Goal: Check status: Check status

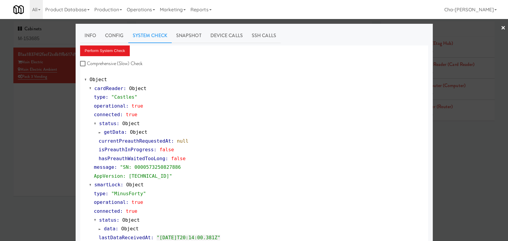
scroll to position [221, 0]
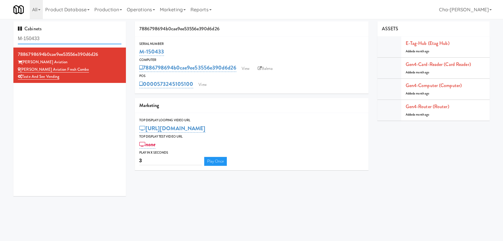
click at [50, 42] on input "M-150433" at bounding box center [69, 38] width 103 height 11
paste input "369"
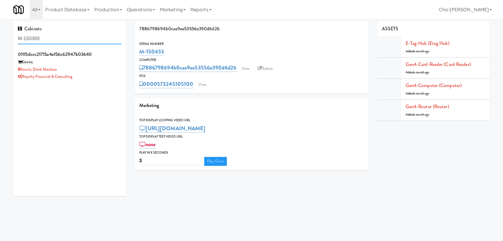
type input "M-150369"
click at [97, 74] on div "Royalty Financial & Consulting" at bounding box center [69, 76] width 103 height 7
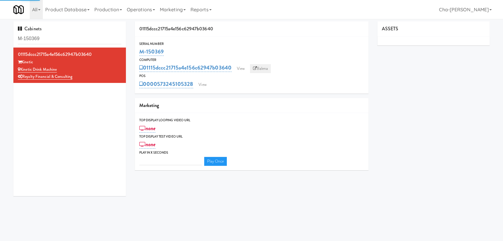
type input "3"
click at [258, 69] on link "Balena" at bounding box center [260, 68] width 21 height 9
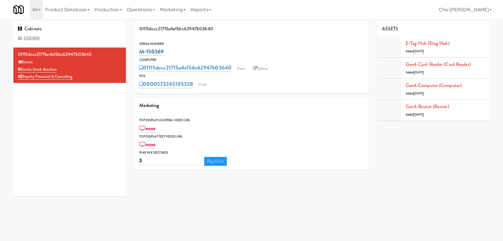
drag, startPoint x: 171, startPoint y: 53, endPoint x: 139, endPoint y: 53, distance: 32.1
click at [139, 53] on div "M-150369" at bounding box center [251, 52] width 225 height 10
copy link "M-150369"
drag, startPoint x: 76, startPoint y: 79, endPoint x: 23, endPoint y: 80, distance: 53.2
click at [23, 80] on div "Royalty Financial & Consulting" at bounding box center [69, 76] width 103 height 7
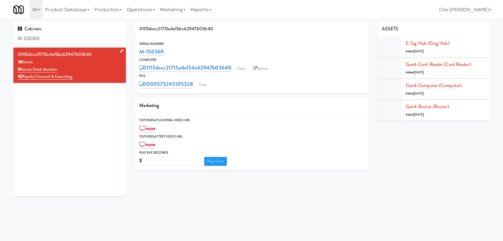
copy link "Royalty Financial & Consulting"
click at [174, 53] on div "M-150369" at bounding box center [251, 52] width 225 height 10
drag, startPoint x: 167, startPoint y: 53, endPoint x: 140, endPoint y: 54, distance: 27.4
click at [140, 54] on div "M-150369" at bounding box center [251, 52] width 225 height 10
copy link "M-150369"
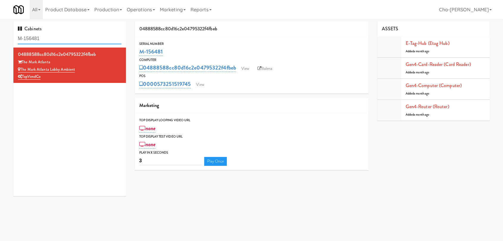
click at [47, 39] on input "M-156481" at bounding box center [69, 38] width 103 height 11
paste input "0389"
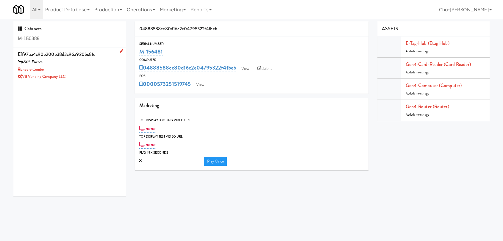
type input "M-150389"
click at [98, 67] on div "Encore Combo" at bounding box center [69, 69] width 103 height 7
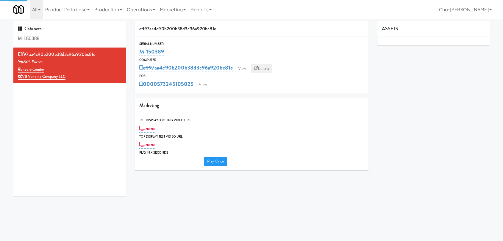
type input "3"
click at [260, 67] on link "Balena" at bounding box center [261, 68] width 21 height 9
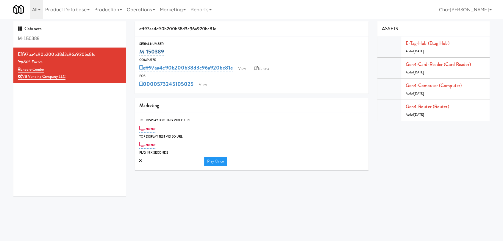
drag, startPoint x: 167, startPoint y: 51, endPoint x: 140, endPoint y: 51, distance: 26.8
click at [140, 51] on div "M-150389" at bounding box center [251, 52] width 225 height 10
copy link "M-150389"
drag, startPoint x: 69, startPoint y: 75, endPoint x: 23, endPoint y: 77, distance: 46.8
click at [23, 77] on div "VB Vending Company LLC" at bounding box center [69, 76] width 103 height 7
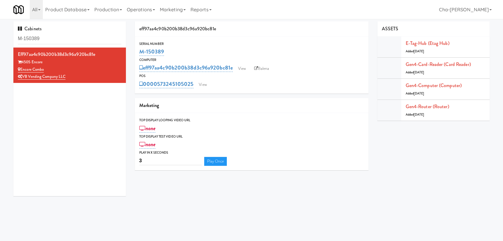
copy link "VB Vending Company LLC"
drag, startPoint x: 165, startPoint y: 53, endPoint x: 141, endPoint y: 55, distance: 24.2
click at [141, 55] on div "M-150389" at bounding box center [251, 52] width 225 height 10
copy link "M-150389"
click at [65, 40] on input "M-150412" at bounding box center [69, 38] width 103 height 11
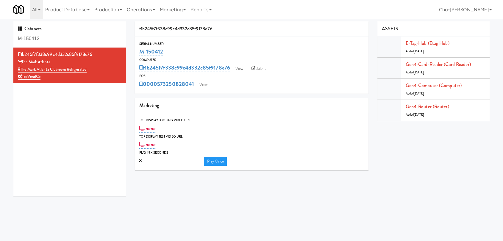
click at [65, 40] on input "M-150412" at bounding box center [69, 38] width 103 height 11
paste input "3694"
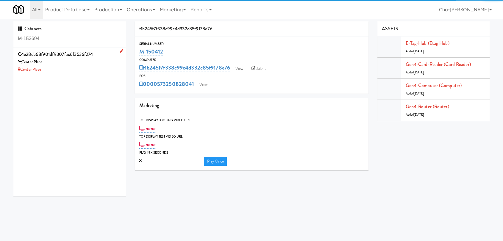
type input "M-153694"
click at [79, 62] on div "Center Place" at bounding box center [69, 62] width 103 height 7
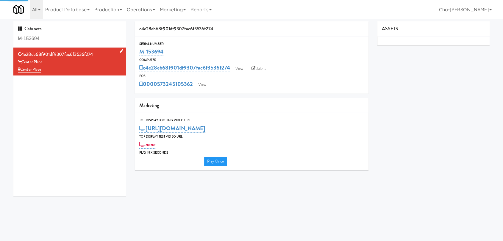
type input "3"
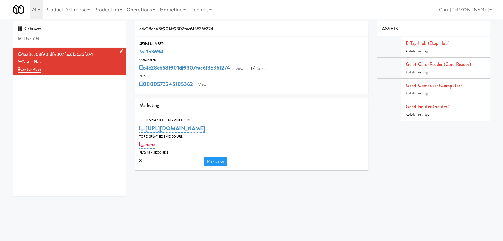
click at [120, 50] on icon at bounding box center [121, 51] width 3 height 4
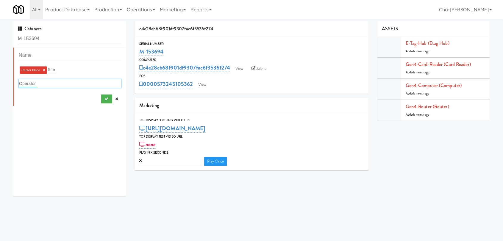
click at [29, 81] on input "text" at bounding box center [28, 84] width 18 height 8
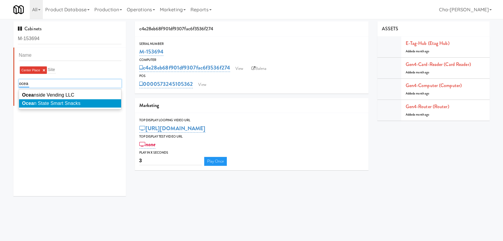
type input "ocea"
click at [73, 103] on span "Ocea n State Smart Snacks" at bounding box center [51, 103] width 58 height 5
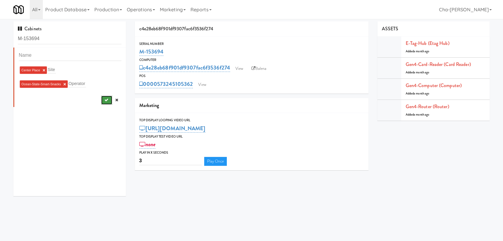
click at [104, 99] on icon "submit" at bounding box center [106, 100] width 4 height 4
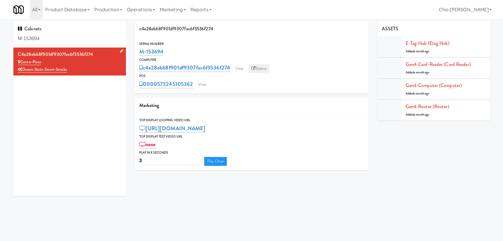
click at [264, 69] on link "Balena" at bounding box center [258, 68] width 21 height 9
drag, startPoint x: 169, startPoint y: 54, endPoint x: 136, endPoint y: 53, distance: 32.1
click at [136, 53] on div "Serial Number M-153694" at bounding box center [251, 49] width 233 height 16
copy link "M-153694"
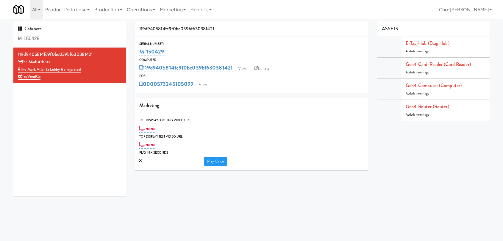
click at [54, 38] on input "M-150429" at bounding box center [69, 38] width 103 height 11
paste input "379, M-150397, M-14214"
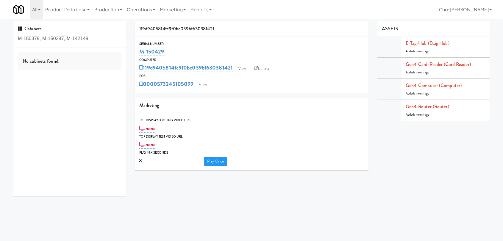
click at [59, 38] on input "M-150379, M-150397, M-142149" at bounding box center [69, 38] width 103 height 11
drag, startPoint x: 64, startPoint y: 38, endPoint x: 42, endPoint y: 38, distance: 21.7
click at [42, 38] on input "M-150379, M-150397, M-142149" at bounding box center [69, 38] width 103 height 11
drag, startPoint x: 90, startPoint y: 38, endPoint x: 67, endPoint y: 38, distance: 23.5
click at [67, 38] on input "M-150379, M-150397, M-142149" at bounding box center [69, 38] width 103 height 11
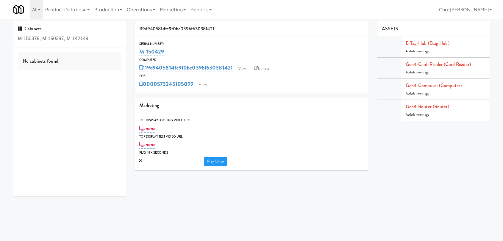
click at [105, 38] on input "M-150379, M-150397, M-142149" at bounding box center [69, 38] width 103 height 11
drag, startPoint x: 97, startPoint y: 39, endPoint x: 40, endPoint y: 41, distance: 57.1
click at [40, 41] on input "M-150379, M-150397, M-142149" at bounding box center [69, 38] width 103 height 11
type input "M-150379"
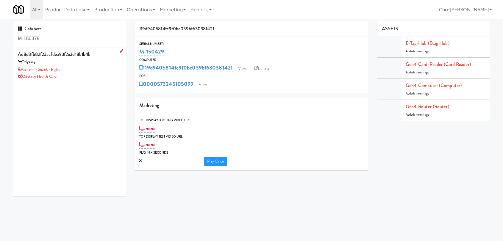
click at [80, 74] on div "Odyssey Health Care" at bounding box center [69, 76] width 103 height 7
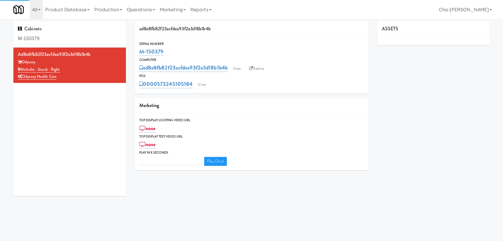
type input "3"
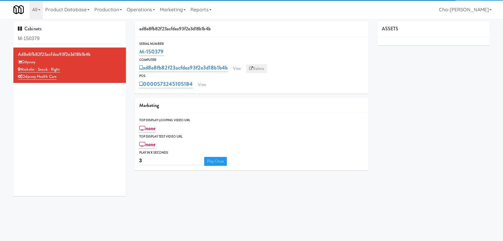
click at [262, 67] on link "Balena" at bounding box center [256, 68] width 21 height 9
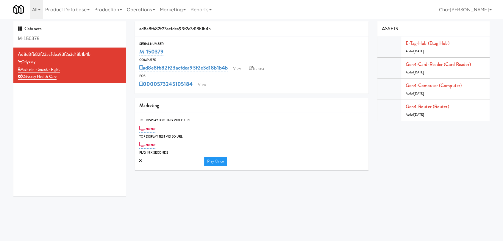
drag, startPoint x: 166, startPoint y: 52, endPoint x: 137, endPoint y: 54, distance: 28.6
click at [137, 54] on div "Serial Number M-150379" at bounding box center [251, 49] width 233 height 16
copy link "M-150379"
drag, startPoint x: 61, startPoint y: 78, endPoint x: 23, endPoint y: 81, distance: 38.2
click at [23, 81] on li "ad8e8fb82f23acfdea93f2e3d18b1b4b Odyssey Michelin - Snack - Right Odyssey Healt…" at bounding box center [69, 65] width 112 height 35
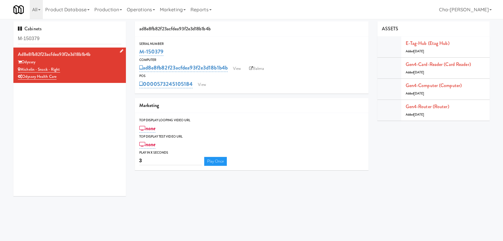
copy link "Odyssey Health Care"
drag, startPoint x: 171, startPoint y: 52, endPoint x: 140, endPoint y: 55, distance: 31.0
click at [140, 55] on div "M-150379" at bounding box center [251, 52] width 225 height 10
copy link "M-150379"
click at [56, 37] on input "M-152479" at bounding box center [69, 38] width 103 height 11
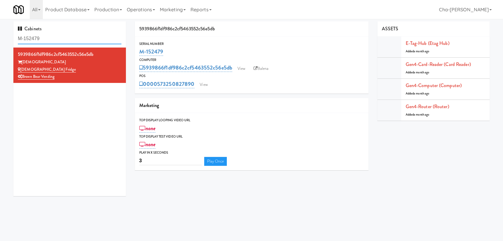
click at [56, 37] on input "M-152479" at bounding box center [69, 38] width 103 height 11
paste input "0397"
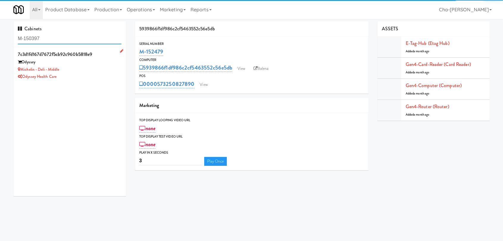
type input "M-150397"
click at [97, 73] on div "Odyssey Health Care" at bounding box center [69, 76] width 103 height 7
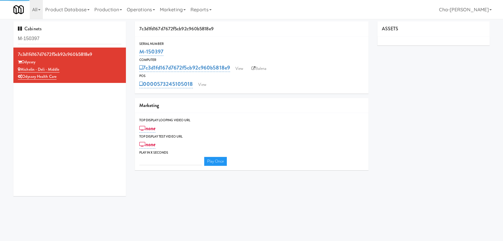
type input "3"
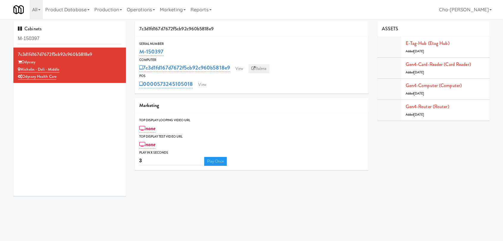
click at [255, 71] on link "Balena" at bounding box center [258, 68] width 21 height 9
drag, startPoint x: 171, startPoint y: 50, endPoint x: 137, endPoint y: 53, distance: 34.0
click at [137, 53] on div "Serial Number M-150397" at bounding box center [251, 49] width 233 height 16
copy link "M-150397"
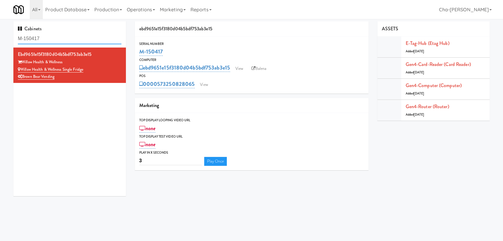
click at [56, 40] on input "M-150417" at bounding box center [69, 38] width 103 height 11
paste input "42149"
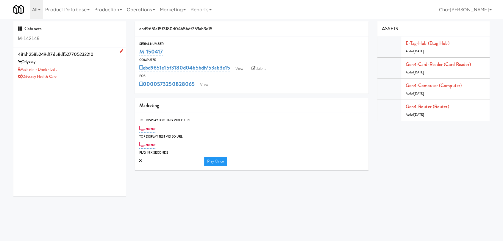
type input "M-142149"
click at [98, 73] on div "Odyssey Health Care" at bounding box center [69, 76] width 103 height 7
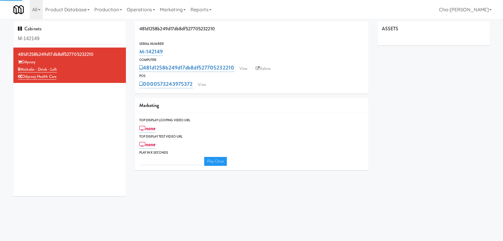
type input "3"
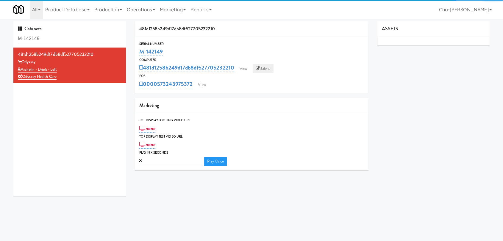
click at [268, 67] on link "Balena" at bounding box center [262, 68] width 21 height 9
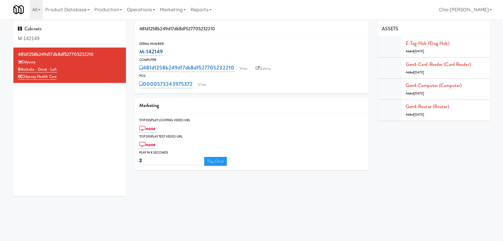
drag, startPoint x: 167, startPoint y: 55, endPoint x: 140, endPoint y: 54, distance: 26.5
click at [140, 54] on div "M-142149" at bounding box center [251, 52] width 225 height 10
copy link "M-142149"
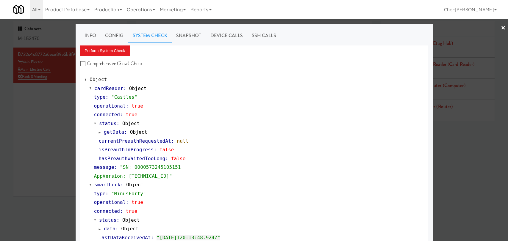
click at [68, 123] on div at bounding box center [254, 120] width 508 height 241
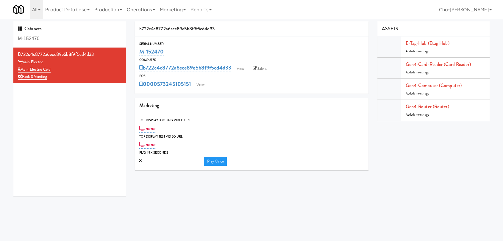
click at [53, 41] on input "M-152470" at bounding box center [69, 38] width 103 height 11
paste input "67"
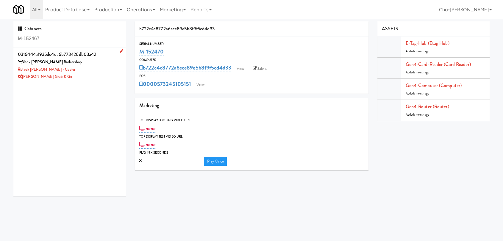
type input "M-152467"
click at [79, 68] on div "Black Beard - Cooler" at bounding box center [69, 69] width 103 height 7
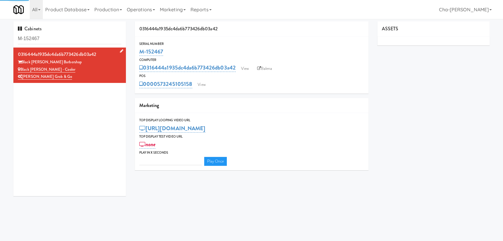
type input "3"
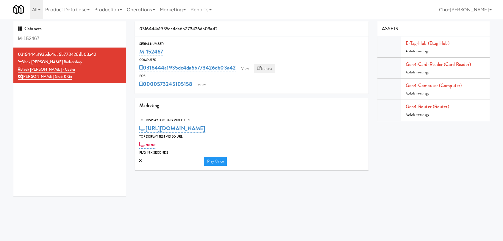
click at [266, 67] on link "Balena" at bounding box center [264, 68] width 21 height 9
drag, startPoint x: 167, startPoint y: 52, endPoint x: 139, endPoint y: 55, distance: 28.1
click at [139, 55] on div "M-152467" at bounding box center [251, 52] width 225 height 10
copy link "M-152467"
drag, startPoint x: 58, startPoint y: 77, endPoint x: 23, endPoint y: 77, distance: 34.8
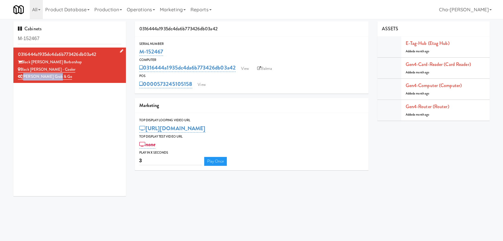
click at [23, 77] on div "[PERSON_NAME] Grab & Go" at bounding box center [69, 76] width 103 height 7
copy link "[PERSON_NAME] Grab & Go"
drag, startPoint x: 167, startPoint y: 53, endPoint x: 139, endPoint y: 53, distance: 28.0
click at [139, 53] on div "M-152467" at bounding box center [251, 52] width 225 height 10
copy link "M-152467"
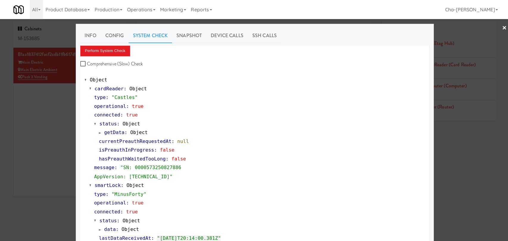
click at [55, 109] on div at bounding box center [254, 120] width 508 height 241
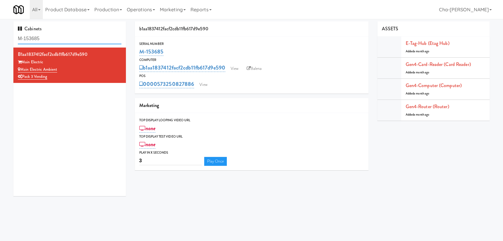
click at [70, 39] on input "M-153685" at bounding box center [69, 38] width 103 height 11
paste input "2470"
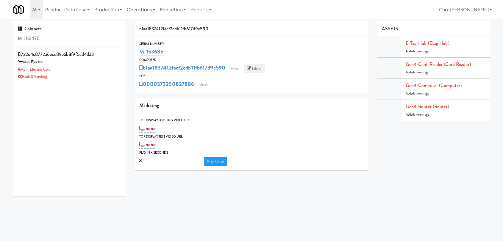
type input "M-152470"
click at [253, 67] on link "Balena" at bounding box center [254, 68] width 21 height 9
click at [76, 77] on div "Pack 3 Vending" at bounding box center [69, 76] width 103 height 7
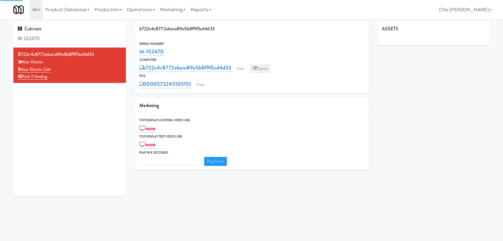
type input "3"
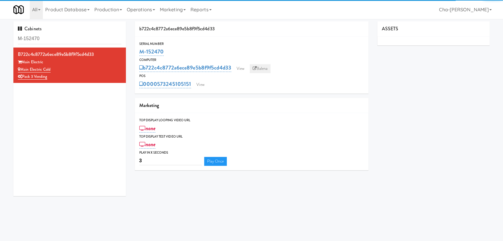
click at [266, 64] on link "Balena" at bounding box center [259, 68] width 21 height 9
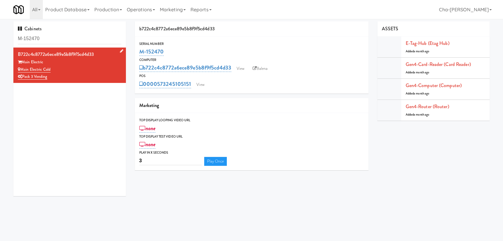
click at [92, 73] on div "Pack 3 Vending" at bounding box center [69, 76] width 103 height 7
click at [265, 73] on link "Balena" at bounding box center [259, 68] width 21 height 9
click at [200, 86] on link "View" at bounding box center [200, 84] width 14 height 9
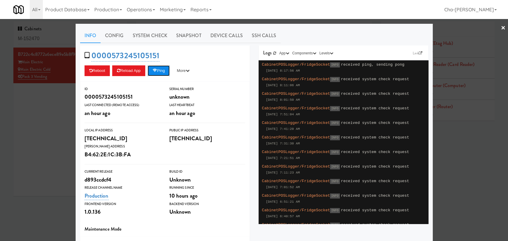
click at [159, 70] on button "Ping" at bounding box center [158, 70] width 22 height 11
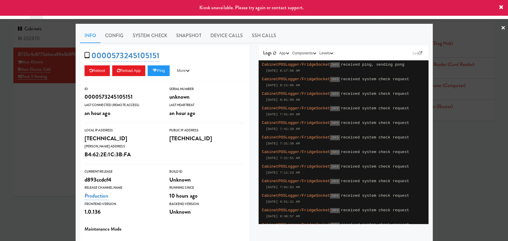
click at [3, 120] on div at bounding box center [254, 120] width 508 height 241
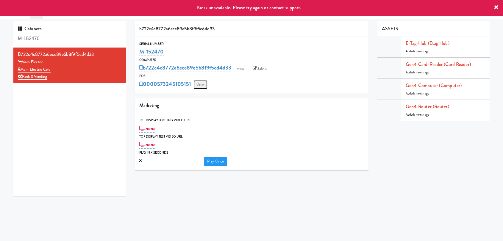
click at [198, 86] on link "View" at bounding box center [200, 84] width 14 height 9
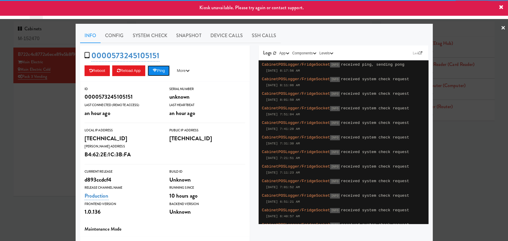
click at [159, 72] on button "Ping" at bounding box center [158, 70] width 22 height 11
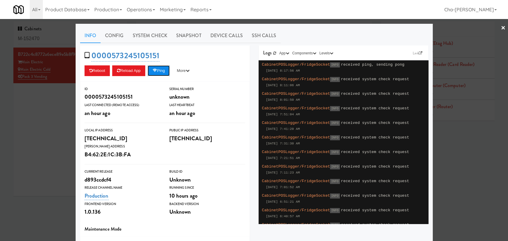
click at [167, 71] on button "Ping" at bounding box center [158, 70] width 22 height 11
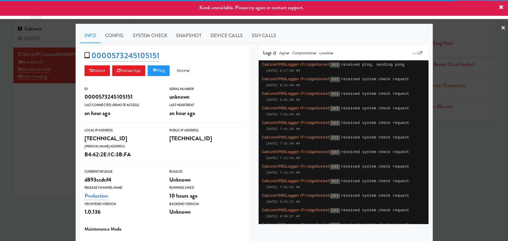
click at [460, 132] on div at bounding box center [254, 120] width 508 height 241
